Goal: Task Accomplishment & Management: Use online tool/utility

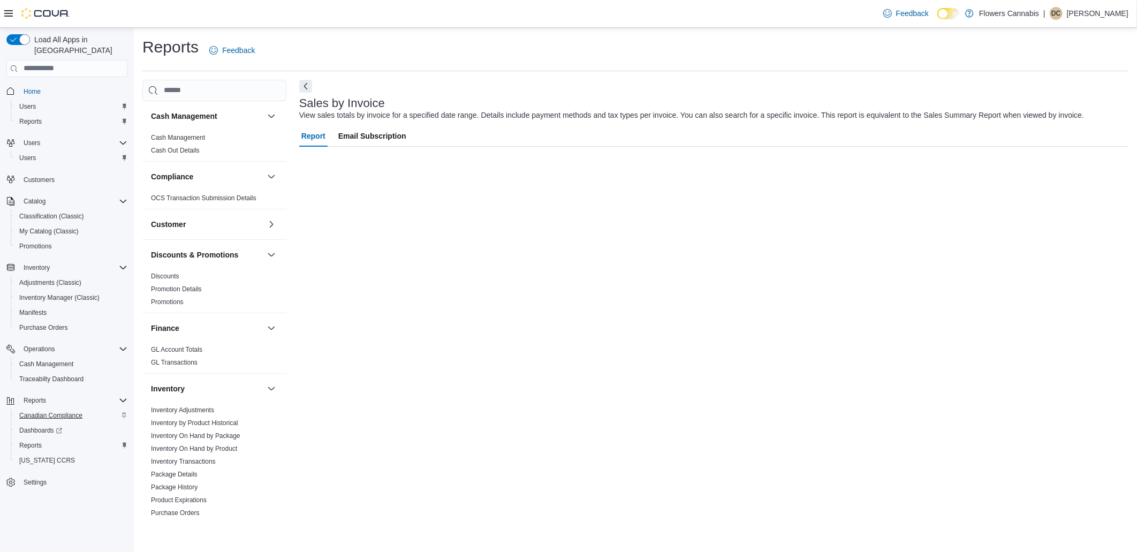
scroll to position [507, 0]
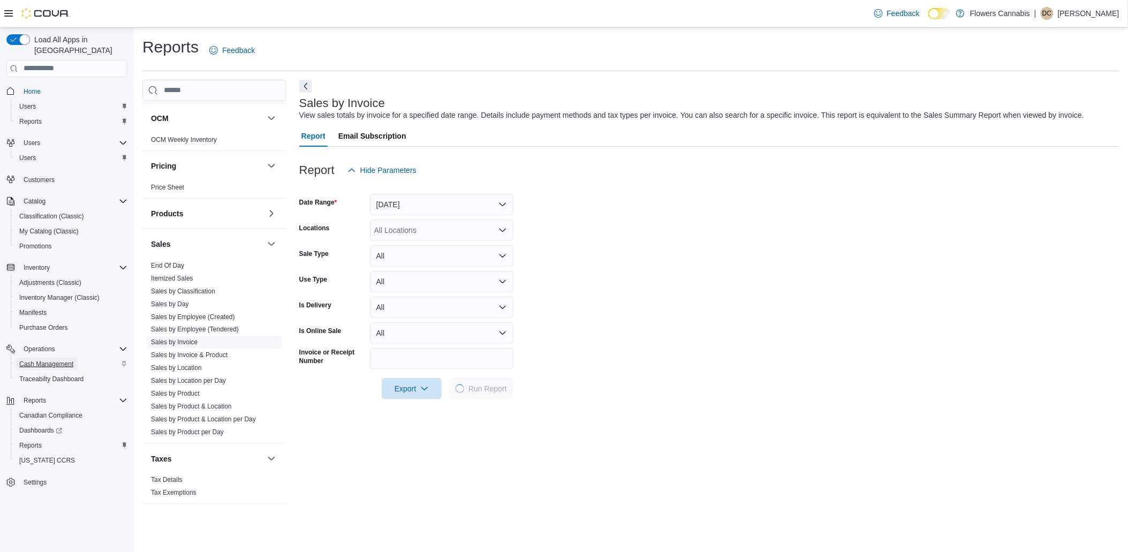
click at [43, 360] on span "Cash Management" at bounding box center [46, 364] width 54 height 9
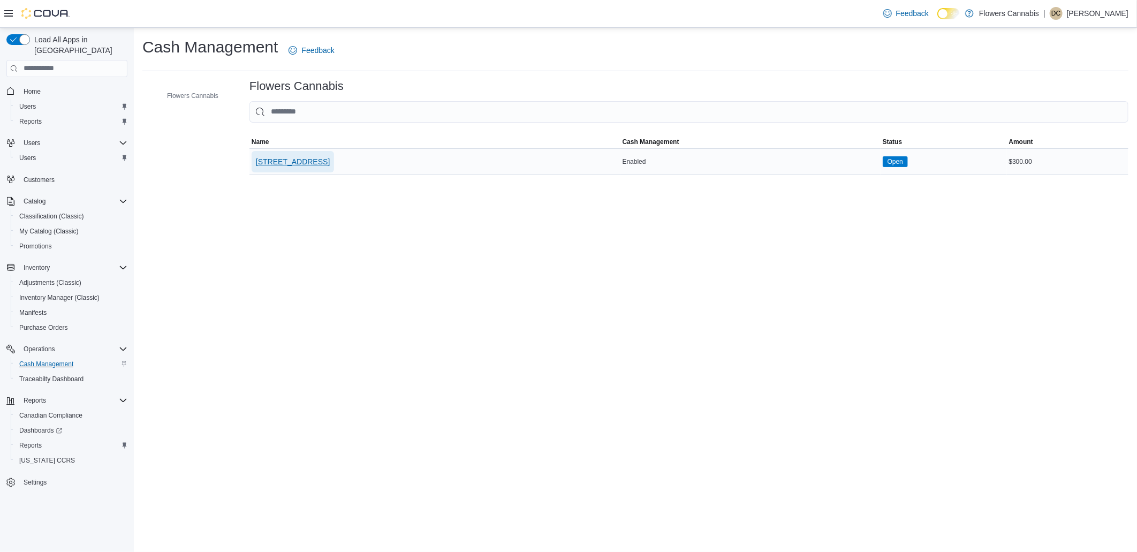
click at [327, 163] on span "[STREET_ADDRESS]" at bounding box center [293, 161] width 74 height 11
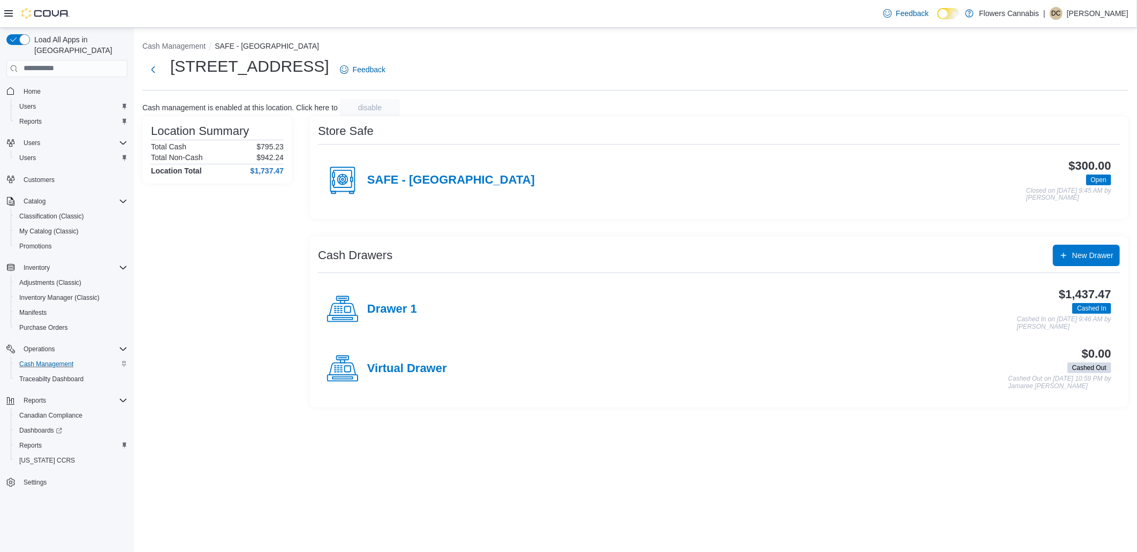
drag, startPoint x: 397, startPoint y: 312, endPoint x: 377, endPoint y: 318, distance: 20.5
click at [395, 312] on h4 "Drawer 1" at bounding box center [392, 310] width 50 height 14
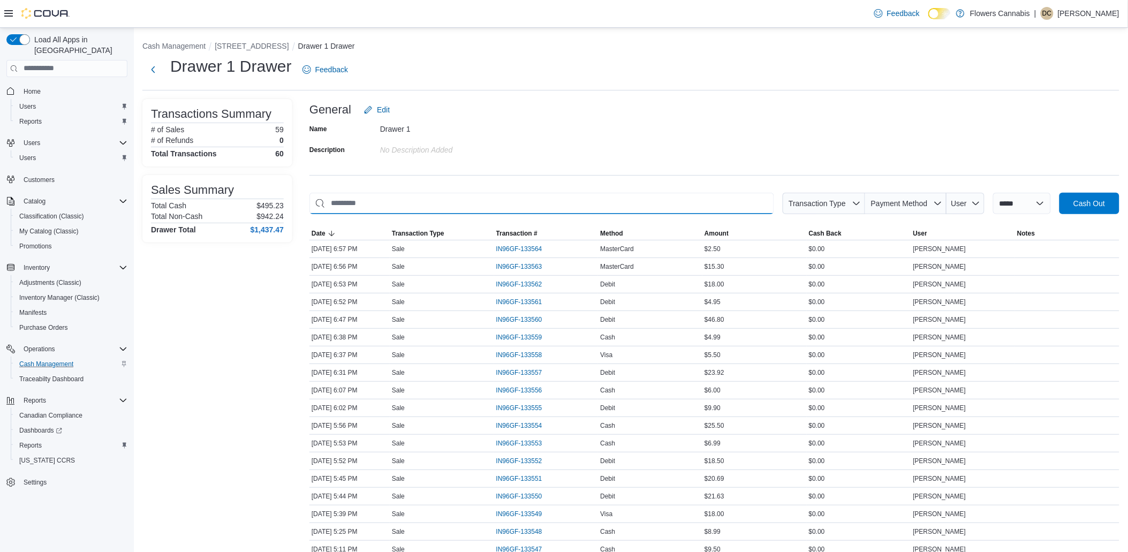
click at [453, 204] on input "This is a search bar. As you type, the results lower in the page will automatic…" at bounding box center [542, 203] width 465 height 21
type input "*"
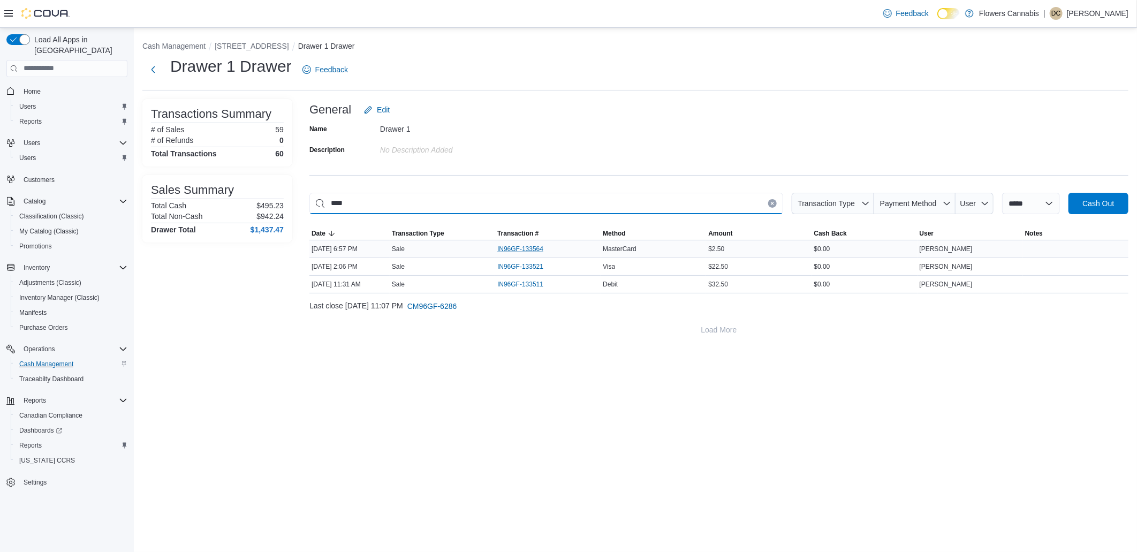
type input "****"
click at [515, 245] on span "IN96GF-133564" at bounding box center [520, 249] width 46 height 9
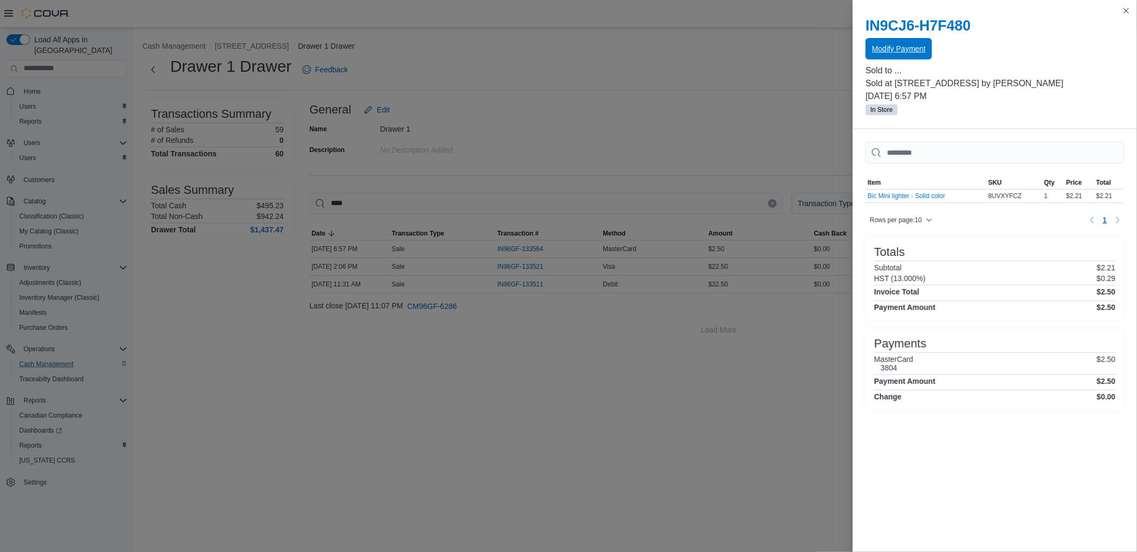
click at [911, 40] on span "Modify Payment" at bounding box center [899, 48] width 54 height 21
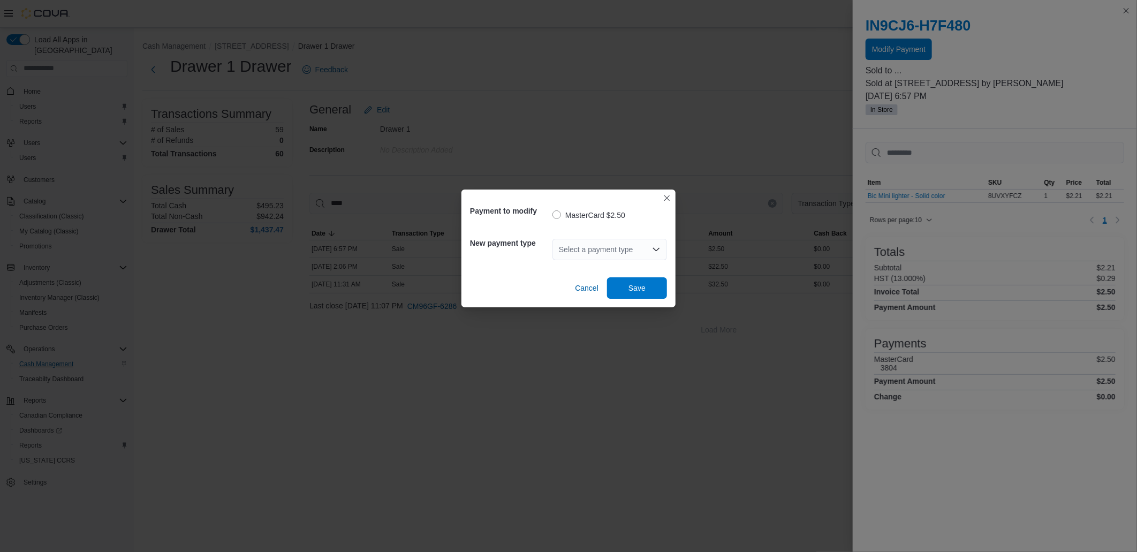
click at [617, 239] on div "Select a payment type" at bounding box center [610, 249] width 115 height 21
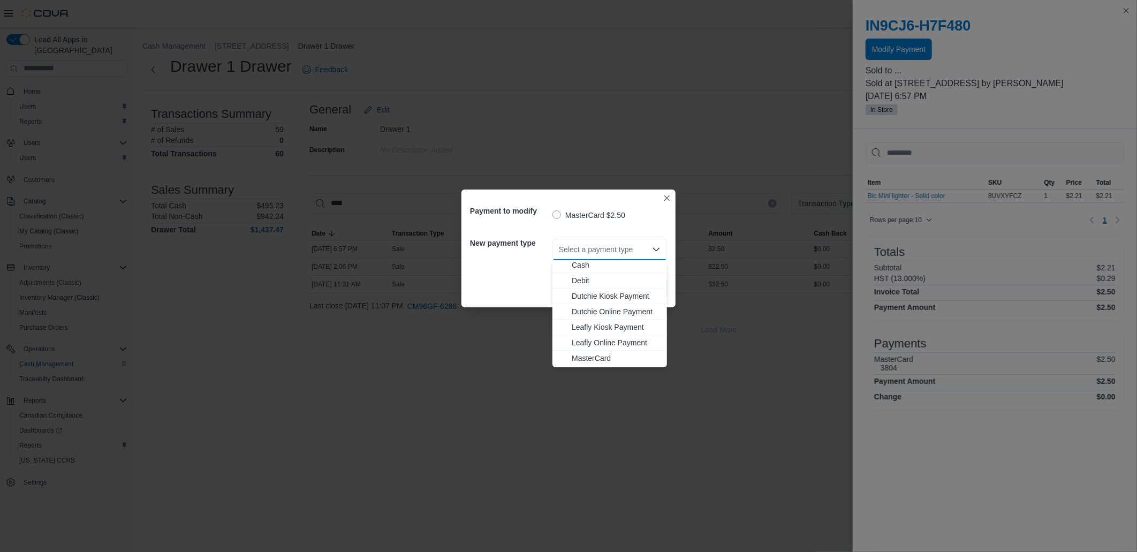
scroll to position [63, 0]
click at [676, 216] on div "Payment to modify MasterCard $2.50 New payment type Select a payment type Combo…" at bounding box center [568, 276] width 1137 height 552
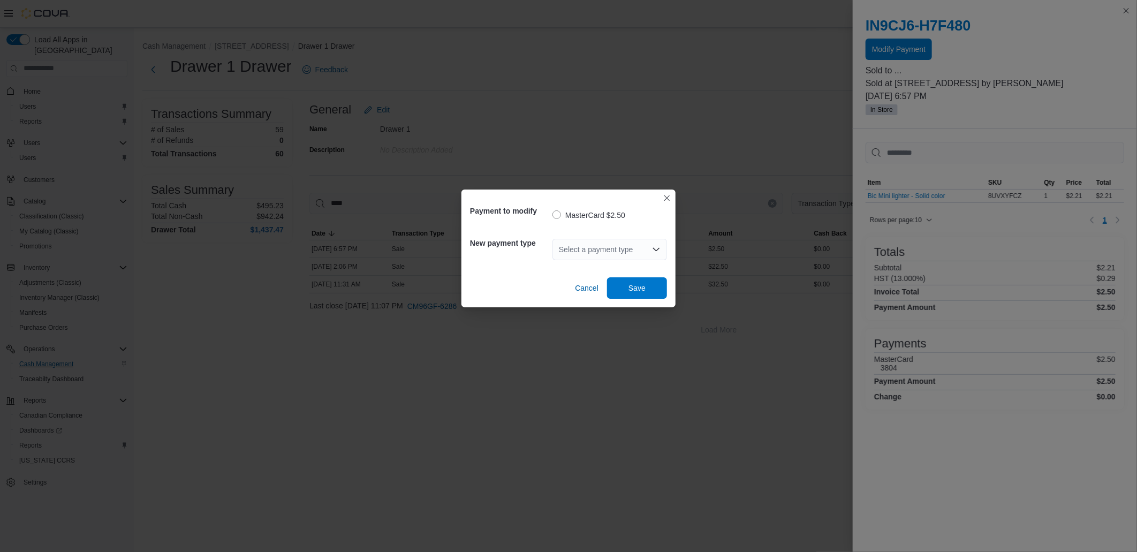
click at [755, 85] on div "Payment to modify MasterCard $2.50 New payment type Select a payment type Cance…" at bounding box center [568, 276] width 1137 height 552
click at [584, 288] on span "Cancel" at bounding box center [587, 288] width 24 height 11
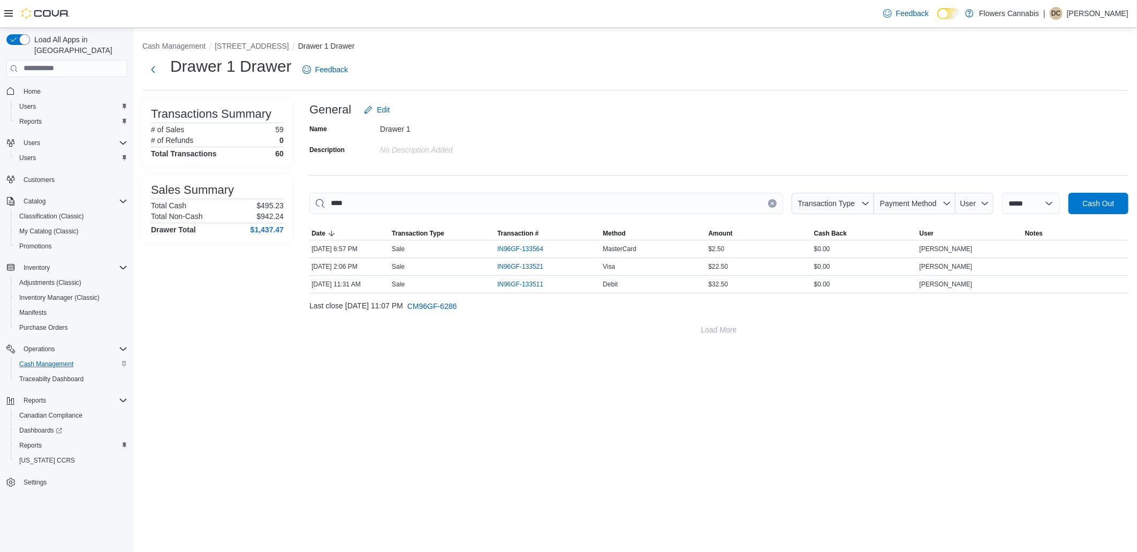
click at [520, 386] on div "**********" at bounding box center [636, 290] width 1004 height 524
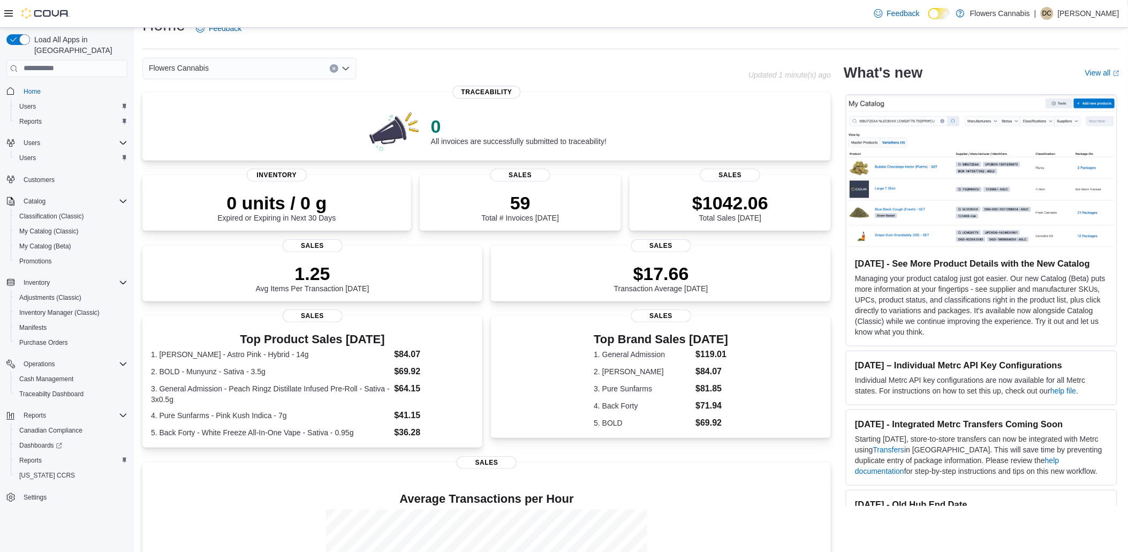
scroll to position [22, 0]
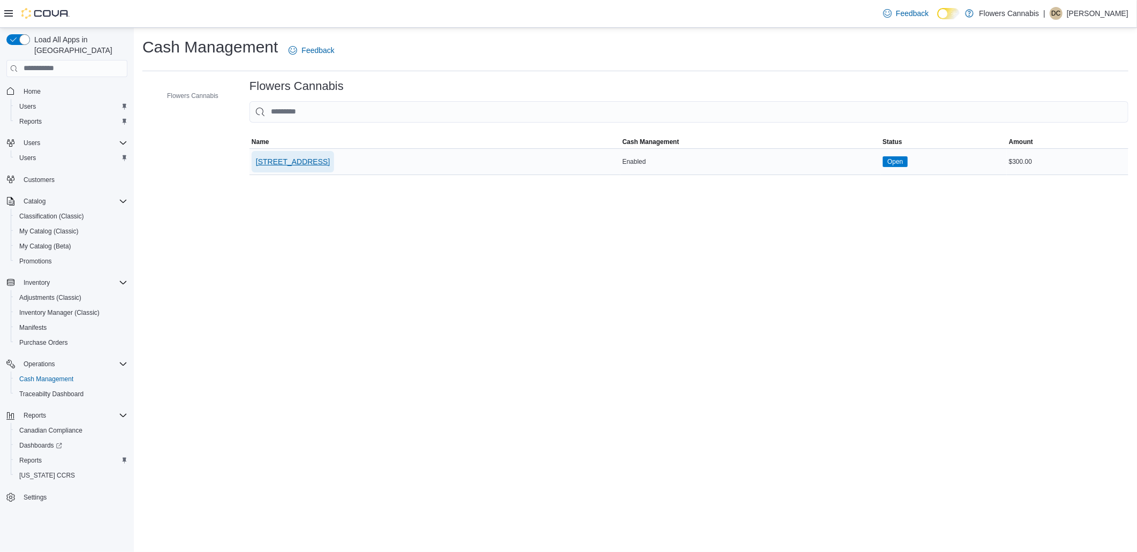
click at [313, 161] on span "[STREET_ADDRESS]" at bounding box center [293, 161] width 74 height 11
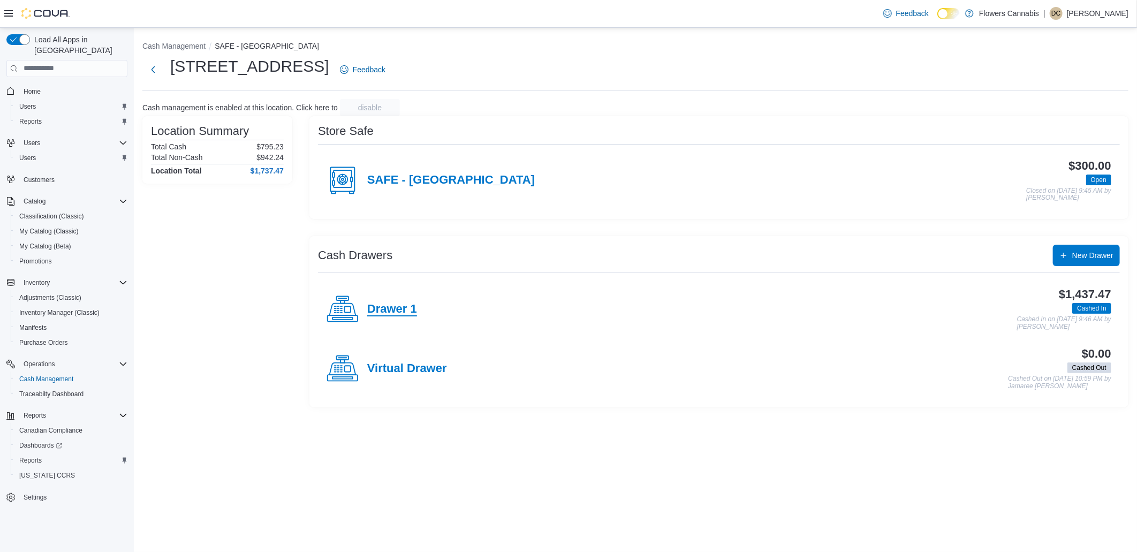
click at [379, 308] on h4 "Drawer 1" at bounding box center [392, 310] width 50 height 14
